Goal: Information Seeking & Learning: Learn about a topic

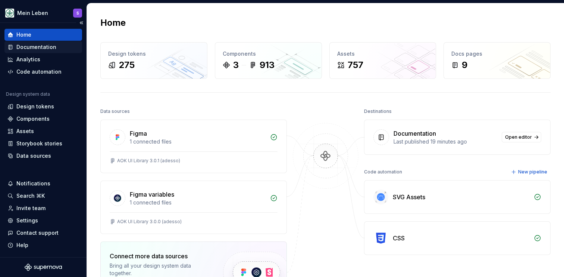
click at [38, 43] on div "Documentation" at bounding box center [36, 46] width 40 height 7
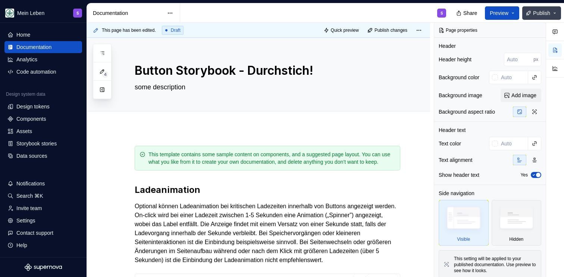
click at [553, 14] on button "Publish" at bounding box center [542, 12] width 39 height 13
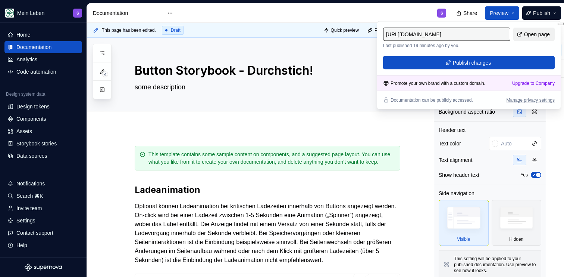
click at [540, 39] on link "Open page" at bounding box center [534, 34] width 41 height 13
click at [395, 9] on div "S" at bounding box center [316, 12] width 272 height 19
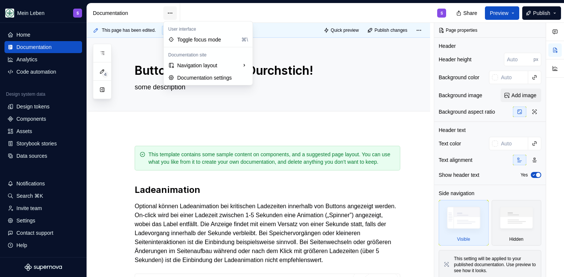
click at [171, 13] on html "Mein Leben S Home Documentation Analytics Code automation Design system data De…" at bounding box center [282, 138] width 564 height 277
click at [281, 15] on html "Mein Leben S Home Documentation Analytics Code automation Design system data De…" at bounding box center [282, 138] width 564 height 277
click at [169, 13] on html "Mein Leben S Home Documentation Analytics Code automation Design system data De…" at bounding box center [282, 138] width 564 height 277
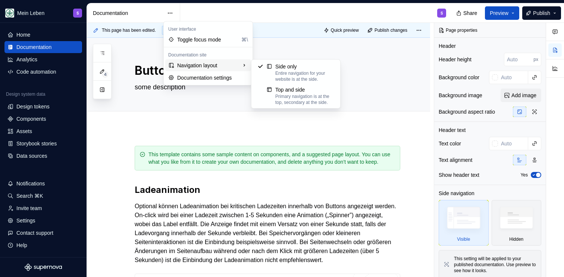
click at [194, 66] on div "Navigation layout" at bounding box center [208, 65] width 86 height 12
click at [297, 98] on div "Primary navigation is at the top, secondary at the side." at bounding box center [304, 99] width 59 height 12
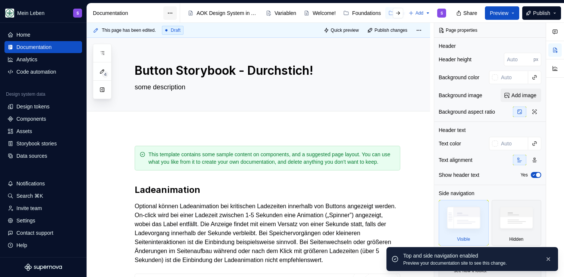
click at [171, 13] on html "Mein Leben S Home Documentation Analytics Code automation Design system data De…" at bounding box center [282, 138] width 564 height 277
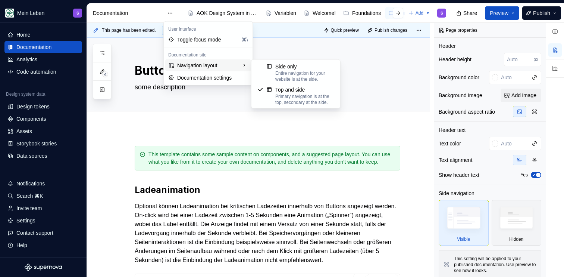
click at [204, 66] on div "Navigation layout" at bounding box center [208, 65] width 86 height 12
click at [291, 76] on div "Entire navigation for your website is at the side." at bounding box center [304, 76] width 59 height 12
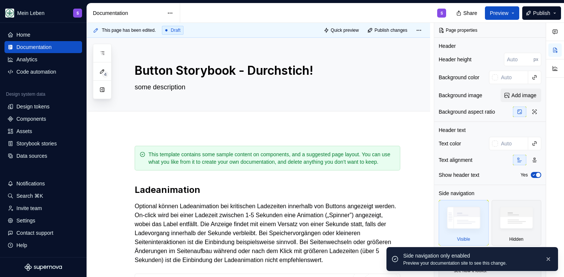
click at [241, 18] on div "S" at bounding box center [316, 12] width 272 height 19
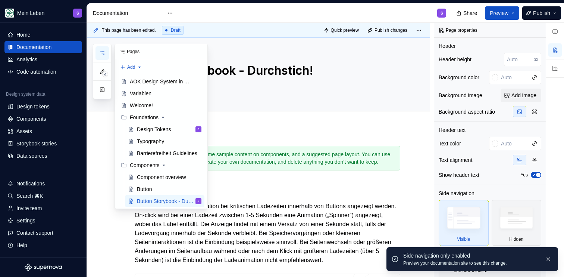
click at [101, 53] on icon "button" at bounding box center [102, 53] width 6 height 6
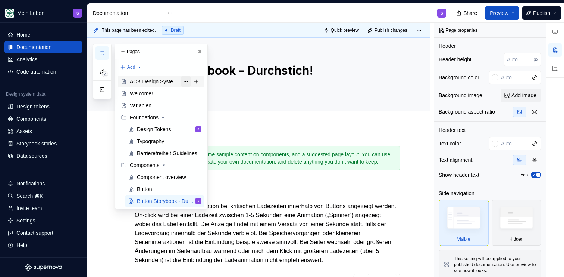
click at [186, 82] on button "Page tree" at bounding box center [186, 81] width 10 height 10
click at [164, 96] on div "4 Pages Add Accessibility guide for tree Page tree. Navigate the tree with the …" at bounding box center [150, 126] width 115 height 165
click at [187, 94] on button "Page tree" at bounding box center [186, 93] width 10 height 10
click at [187, 81] on div "4 Pages Add Accessibility guide for tree Page tree. Navigate the tree with the …" at bounding box center [150, 126] width 115 height 165
click at [187, 81] on button "Page tree" at bounding box center [186, 81] width 10 height 10
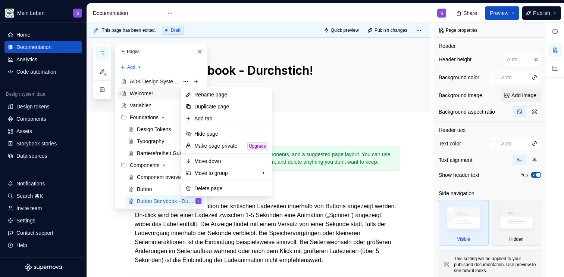
click at [158, 93] on div "4 Pages Add Accessibility guide for tree Page tree. Navigate the tree with the …" at bounding box center [150, 126] width 115 height 165
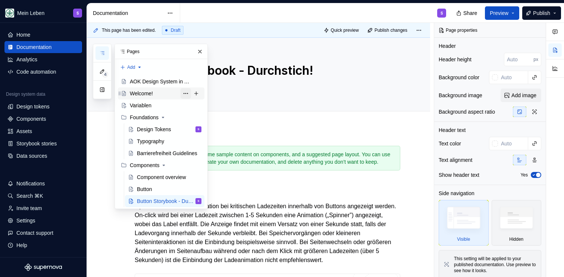
click at [186, 95] on button "Page tree" at bounding box center [186, 93] width 10 height 10
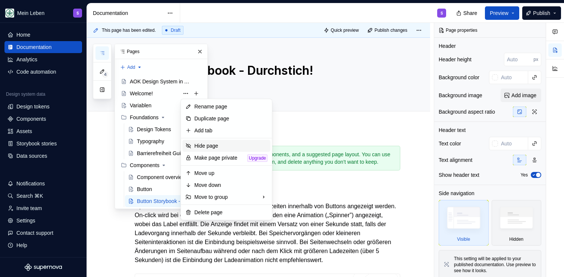
click at [213, 147] on div "Hide page" at bounding box center [230, 145] width 73 height 7
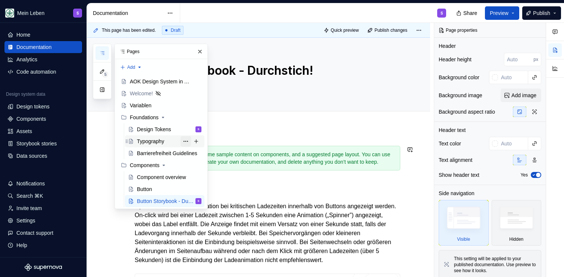
click at [185, 142] on button "Page tree" at bounding box center [186, 141] width 10 height 10
click at [174, 56] on div "5 Pages Add Accessibility guide for tree Page tree. Navigate the tree with the …" at bounding box center [150, 126] width 115 height 165
click at [534, 15] on span "Publish" at bounding box center [541, 12] width 17 height 7
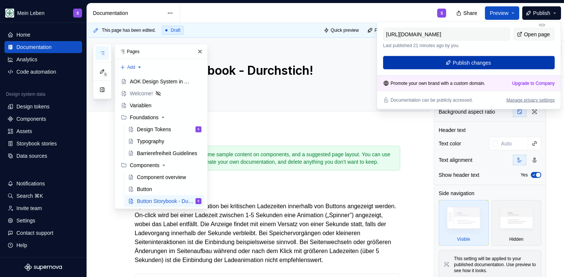
click at [464, 62] on span "Publish changes" at bounding box center [472, 62] width 38 height 7
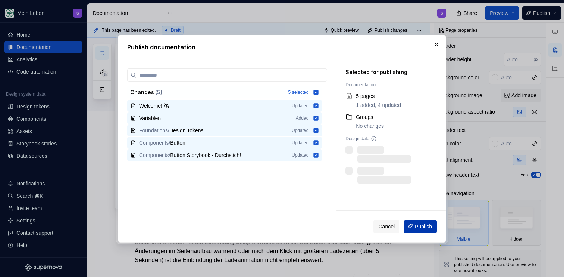
click at [422, 231] on button "Publish" at bounding box center [420, 225] width 33 height 13
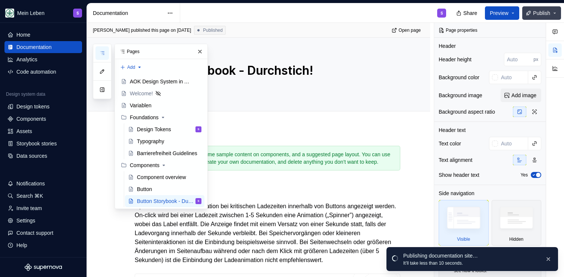
click at [555, 12] on button "Publish" at bounding box center [542, 12] width 39 height 13
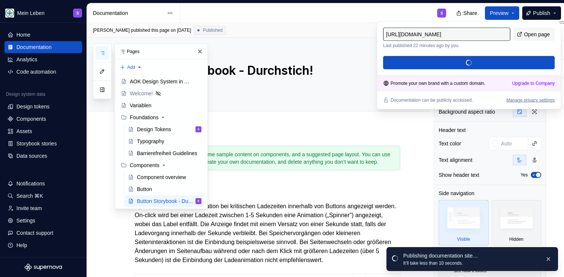
type textarea "*"
type input "[URL][DOMAIN_NAME]"
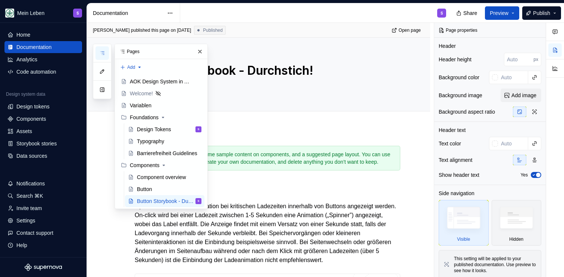
click at [411, 12] on div "S" at bounding box center [316, 12] width 272 height 19
click at [167, 14] on html "Mein Leben S Home Documentation Analytics Code automation Design system data De…" at bounding box center [282, 138] width 564 height 277
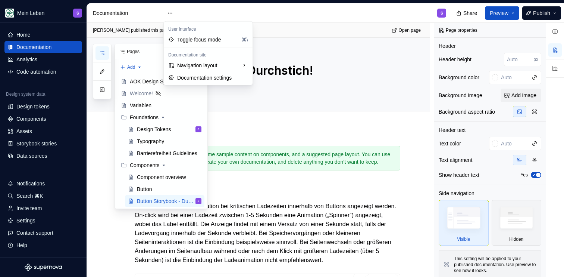
click at [262, 17] on html "Mein Leben S Home Documentation Analytics Code automation Design system data De…" at bounding box center [282, 138] width 564 height 277
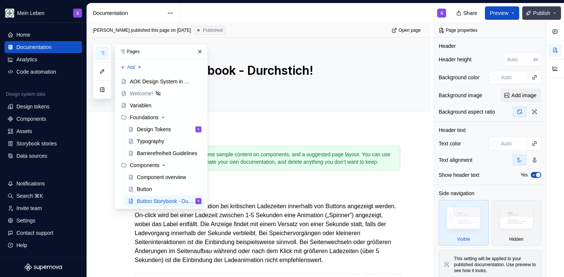
click at [540, 16] on span "Publish" at bounding box center [541, 12] width 17 height 7
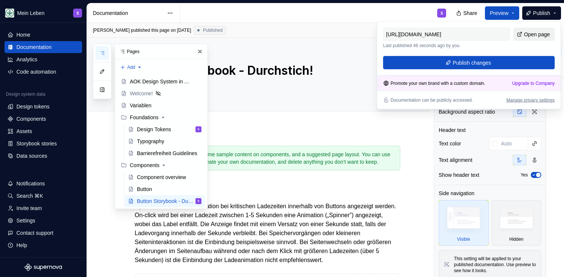
click at [524, 35] on span "Open page" at bounding box center [537, 34] width 26 height 7
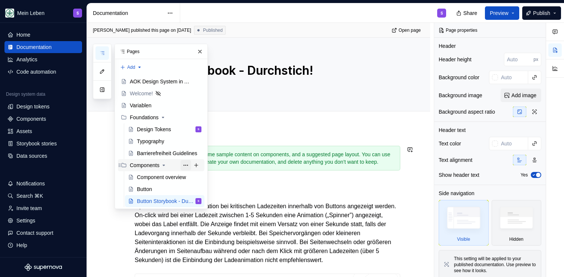
click at [185, 165] on button "Page tree" at bounding box center [186, 165] width 10 height 10
click at [250, 6] on html "Mein Leben S Home Documentation Analytics Code automation Design system data De…" at bounding box center [282, 138] width 564 height 277
type textarea "*"
click at [47, 151] on div "Data sources" at bounding box center [43, 156] width 78 height 12
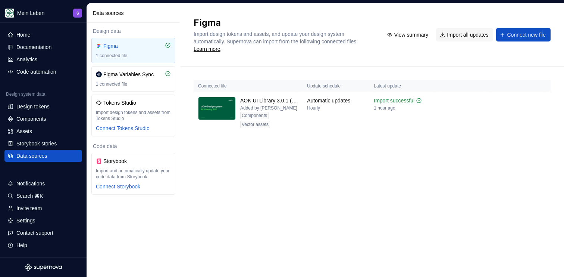
click at [303, 204] on div "Figma Import design tokens and assets, and update your design system automatica…" at bounding box center [372, 139] width 384 height 273
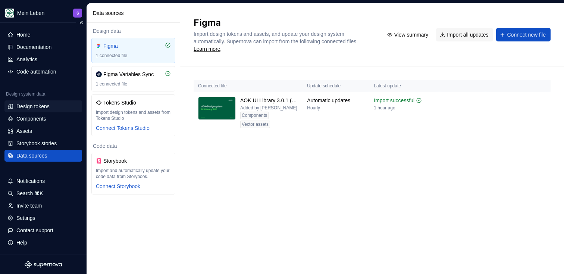
click at [35, 107] on div "Design tokens" at bounding box center [32, 106] width 33 height 7
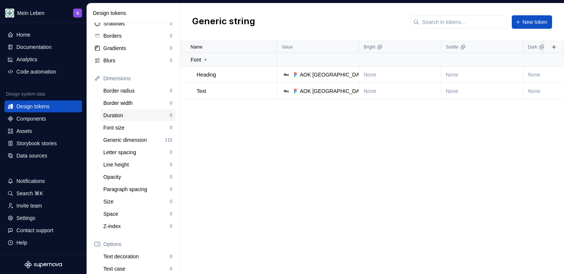
scroll to position [64, 0]
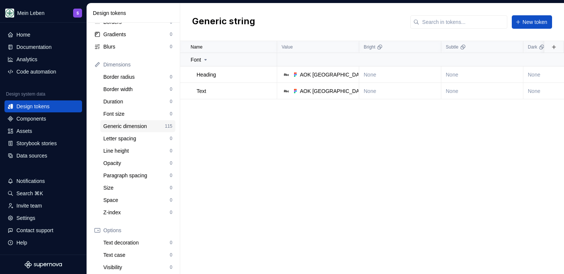
click at [131, 124] on div "Generic dimension" at bounding box center [134, 125] width 62 height 7
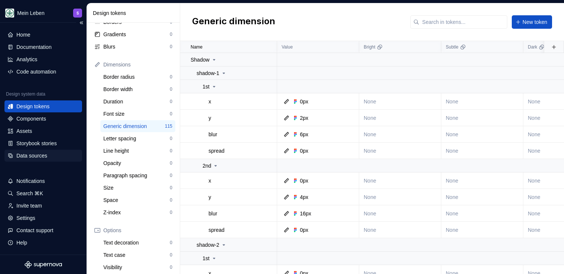
click at [28, 150] on div "Data sources" at bounding box center [43, 156] width 78 height 12
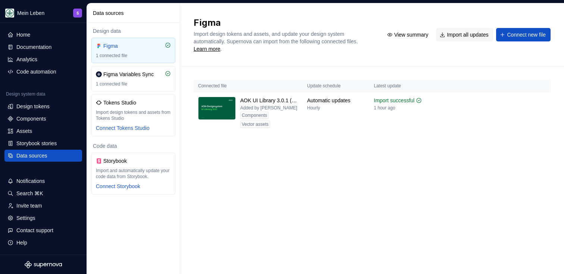
click at [213, 176] on div "Figma Import design tokens and assets, and update your design system automatica…" at bounding box center [372, 138] width 384 height 271
